Goal: Task Accomplishment & Management: Manage account settings

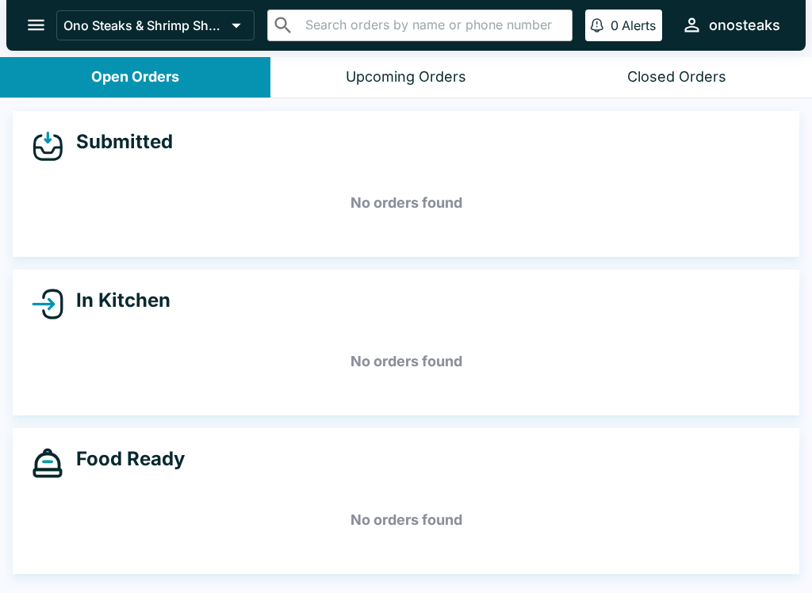
click at [34, 18] on icon "open drawer" at bounding box center [35, 24] width 21 height 21
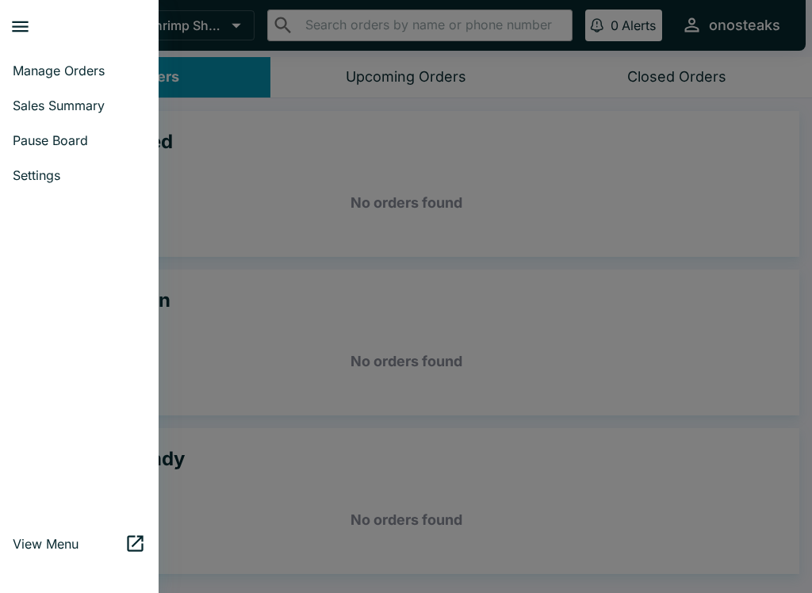
click at [72, 148] on span "Pause Board" at bounding box center [79, 140] width 133 height 16
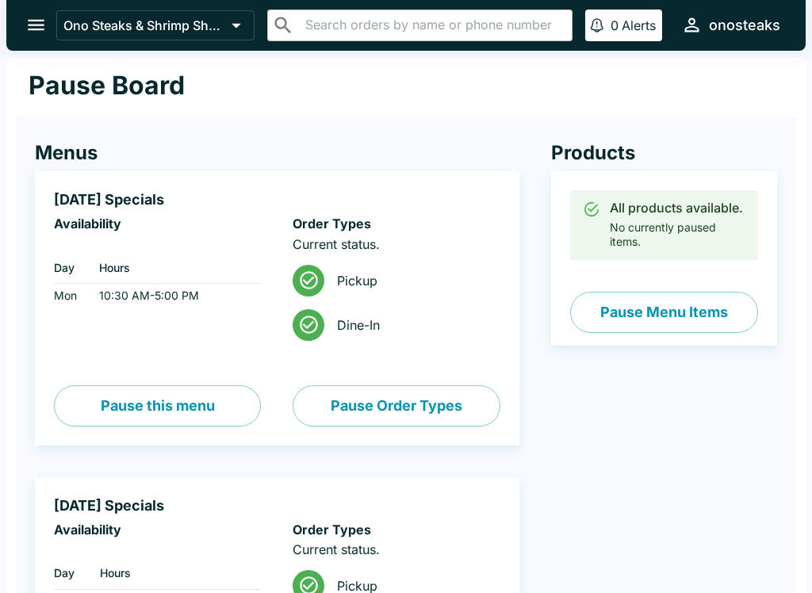
click at [32, 22] on icon "open drawer" at bounding box center [35, 24] width 21 height 21
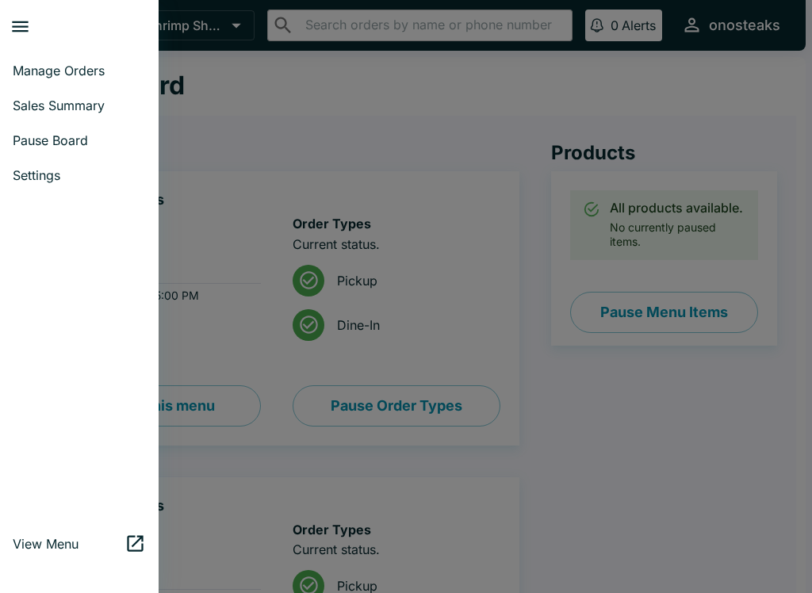
click at [97, 63] on span "Manage Orders" at bounding box center [79, 71] width 133 height 16
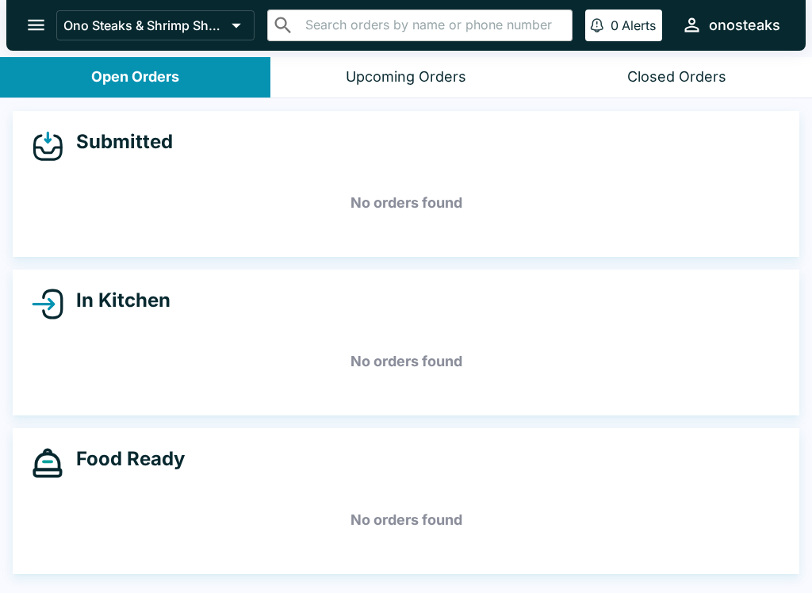
click at [32, 17] on icon "open drawer" at bounding box center [35, 24] width 21 height 21
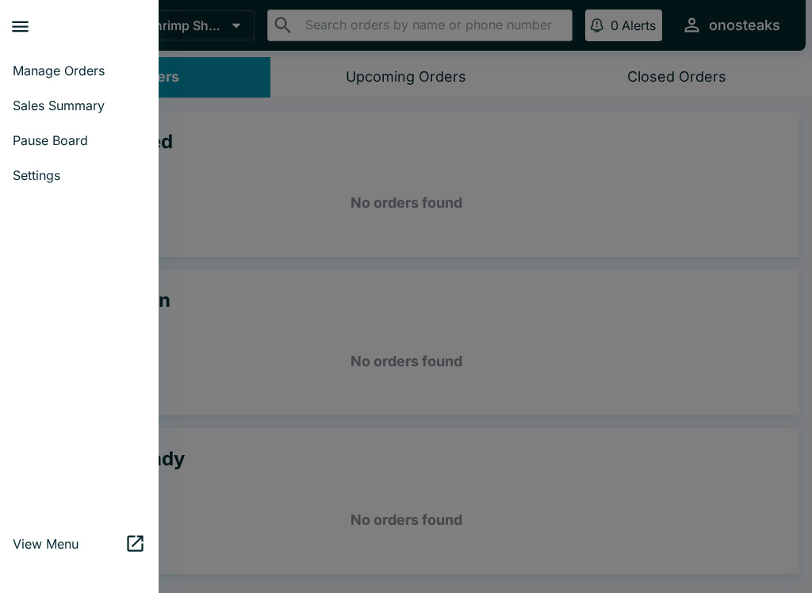
click at [86, 135] on span "Pause Board" at bounding box center [79, 140] width 133 height 16
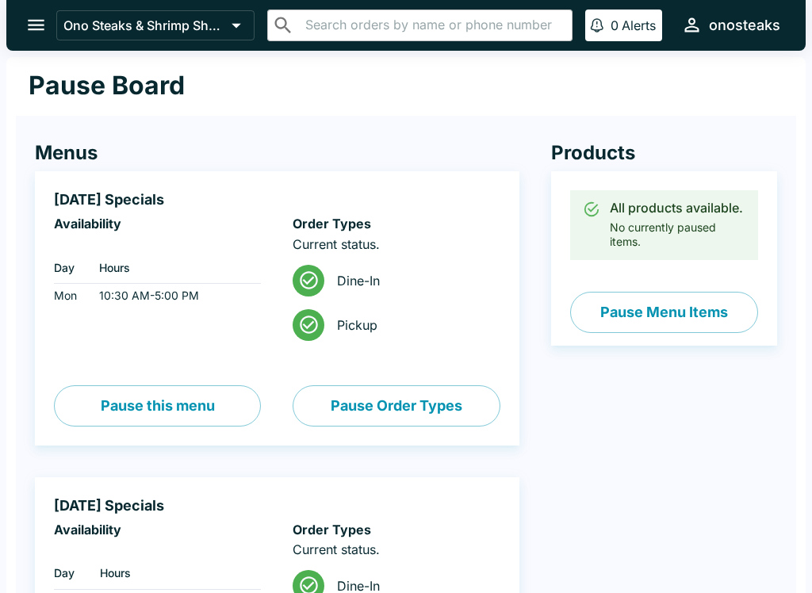
click at [720, 309] on button "Pause Menu Items" at bounding box center [664, 312] width 188 height 41
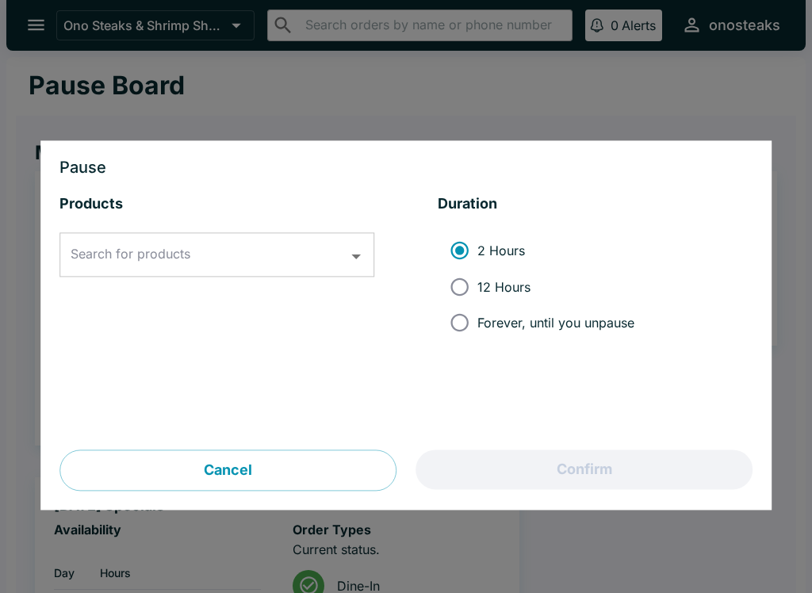
click at [285, 253] on input "Search for products" at bounding box center [205, 255] width 277 height 30
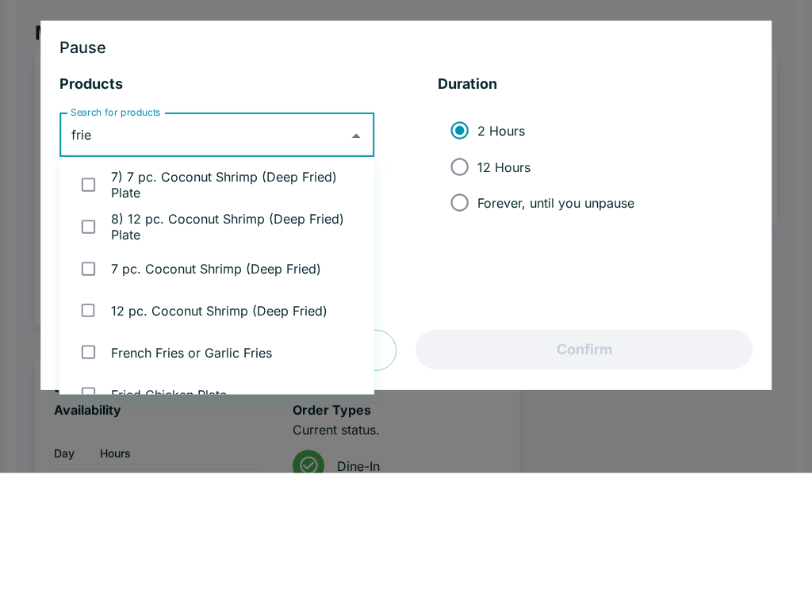
type input "fries"
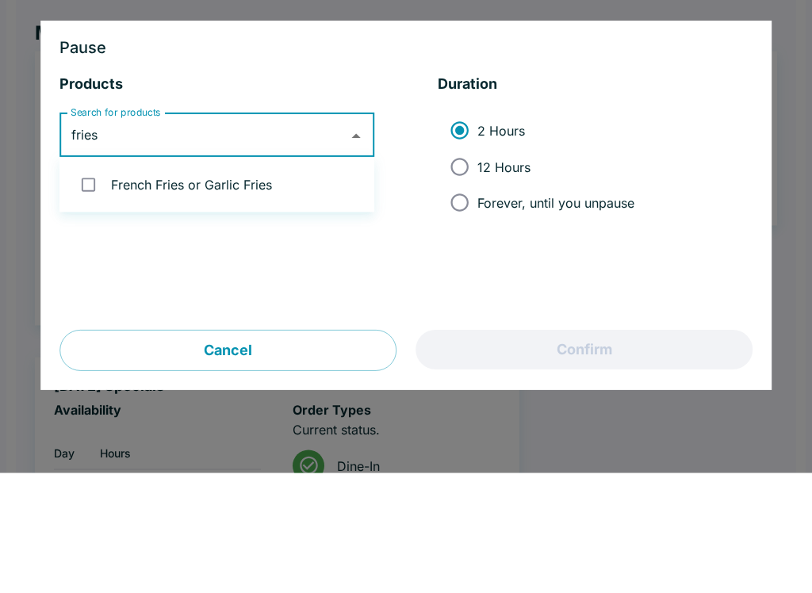
click at [255, 284] on li "French Fries or Garlic Fries" at bounding box center [216, 305] width 315 height 42
checkbox input "true"
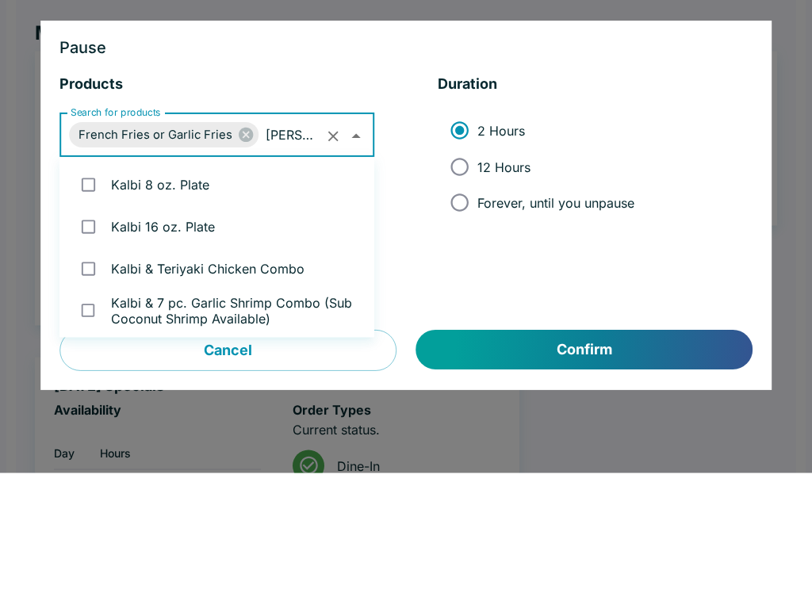
type input "kalbi"
click at [328, 247] on icon "Clear" at bounding box center [333, 256] width 18 height 18
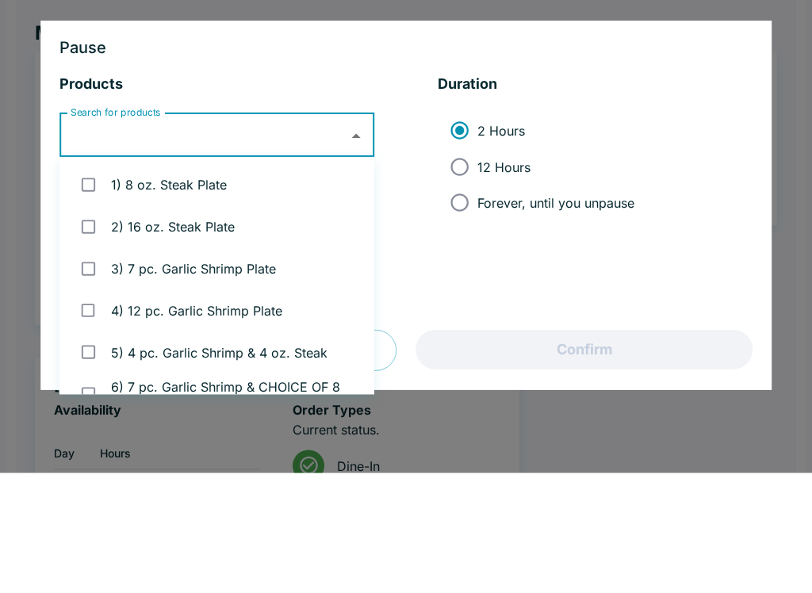
click at [796, 60] on div at bounding box center [406, 296] width 812 height 593
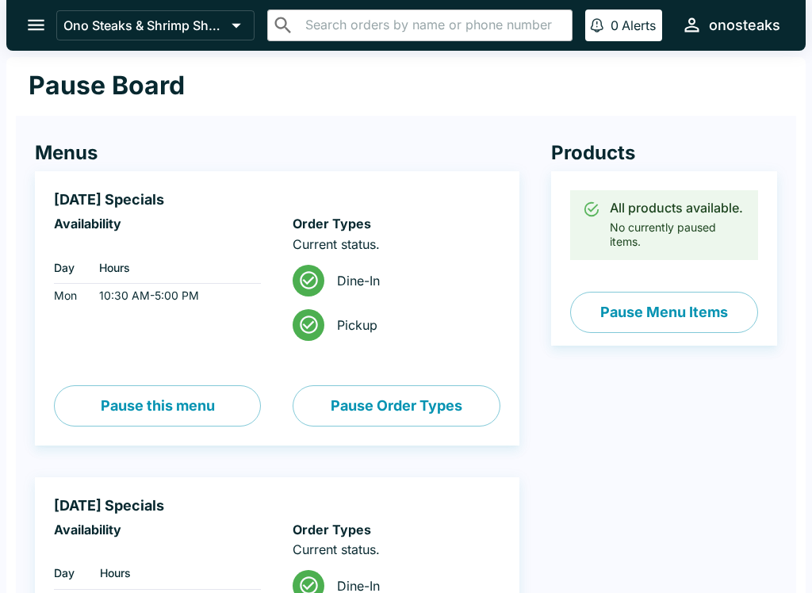
click at [47, 29] on icon "open drawer" at bounding box center [35, 24] width 21 height 21
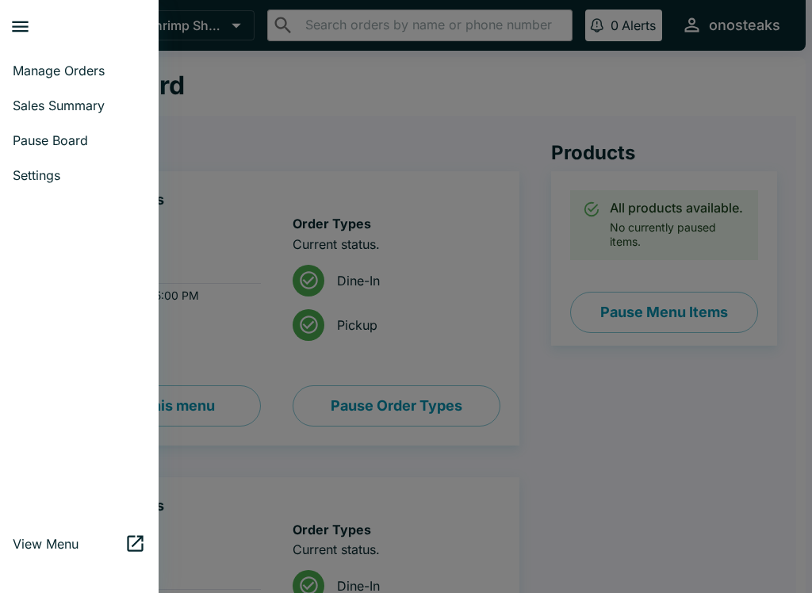
click at [52, 59] on link "Manage Orders" at bounding box center [79, 70] width 159 height 35
